Goal: Find contact information

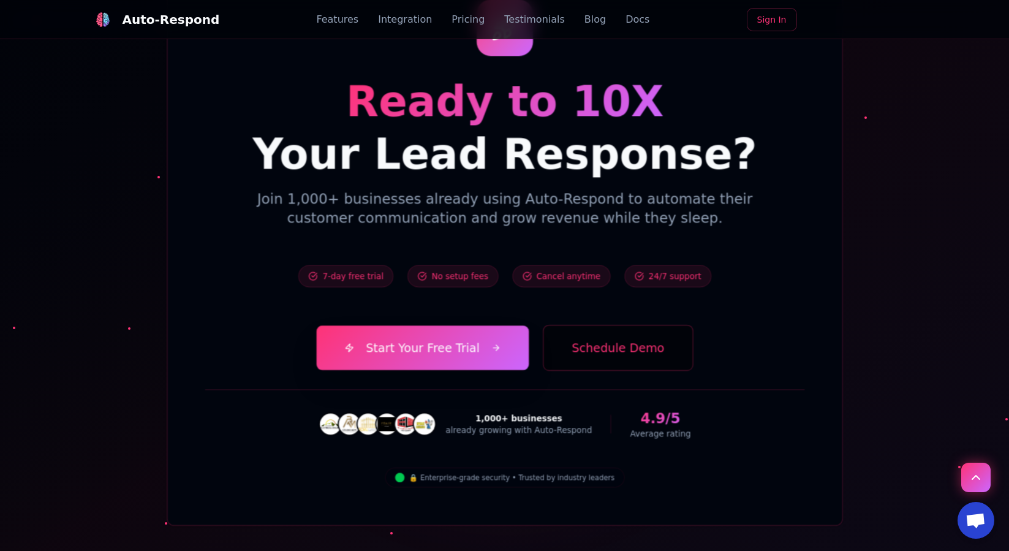
scroll to position [4325, 0]
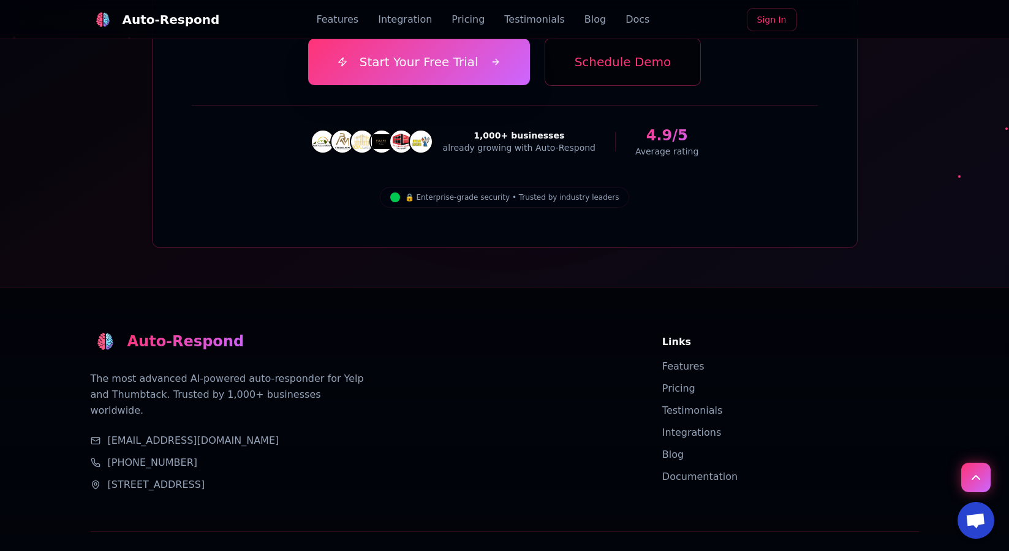
drag, startPoint x: 213, startPoint y: 364, endPoint x: 123, endPoint y: 361, distance: 90.1
click at [123, 455] on div "[PHONE_NUMBER]" at bounding box center [362, 462] width 542 height 15
click at [563, 455] on div "[PHONE_NUMBER]" at bounding box center [362, 462] width 542 height 15
